Goal: Task Accomplishment & Management: Manage account settings

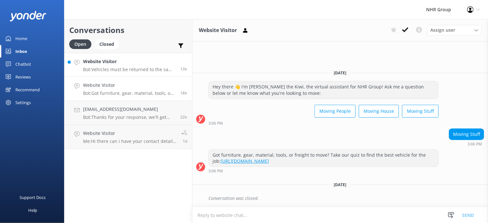
click at [133, 63] on h4 "Website Visitor" at bounding box center [129, 61] width 92 height 7
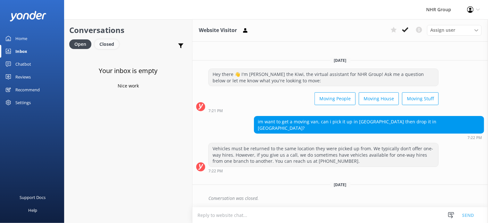
click at [104, 46] on div "Closed" at bounding box center [107, 44] width 24 height 10
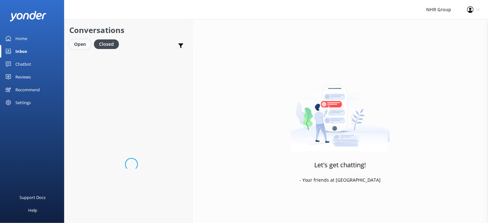
click at [77, 47] on div "Open" at bounding box center [79, 44] width 21 height 10
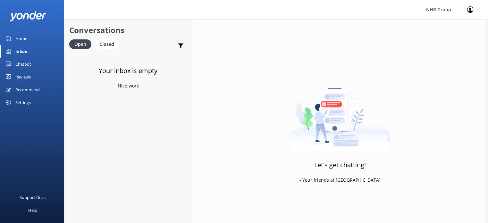
click at [69, 40] on link "Open" at bounding box center [81, 43] width 25 height 7
